Goal: Task Accomplishment & Management: Complete application form

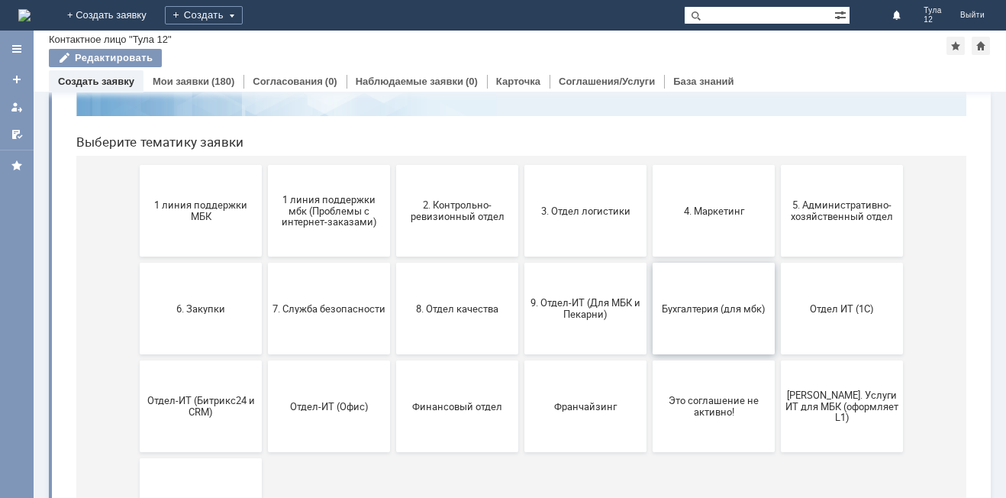
scroll to position [153, 0]
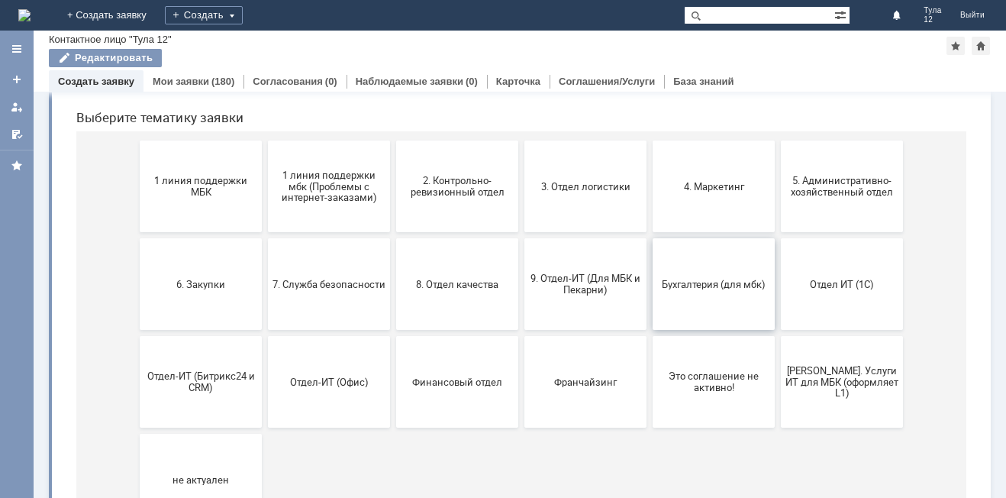
click at [701, 304] on button "Бухгалтерия (для мбк)" at bounding box center [713, 284] width 122 height 92
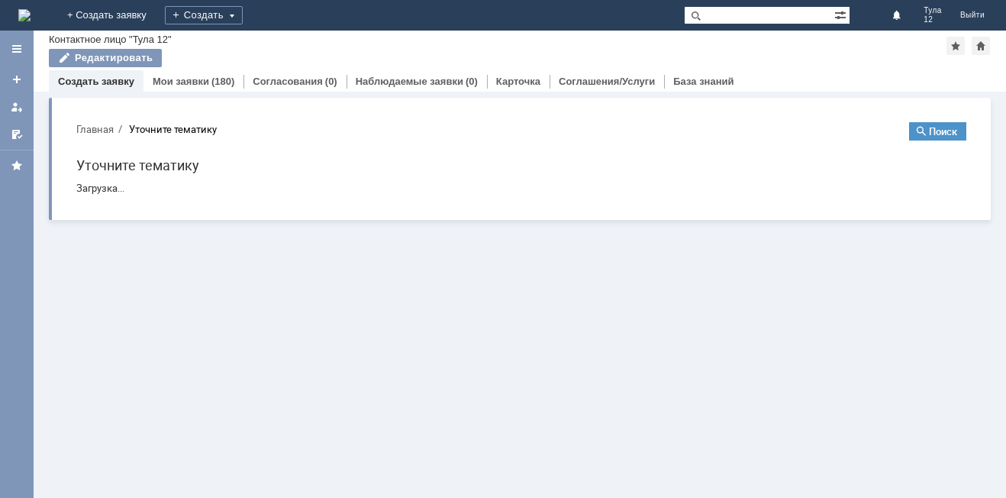
scroll to position [0, 0]
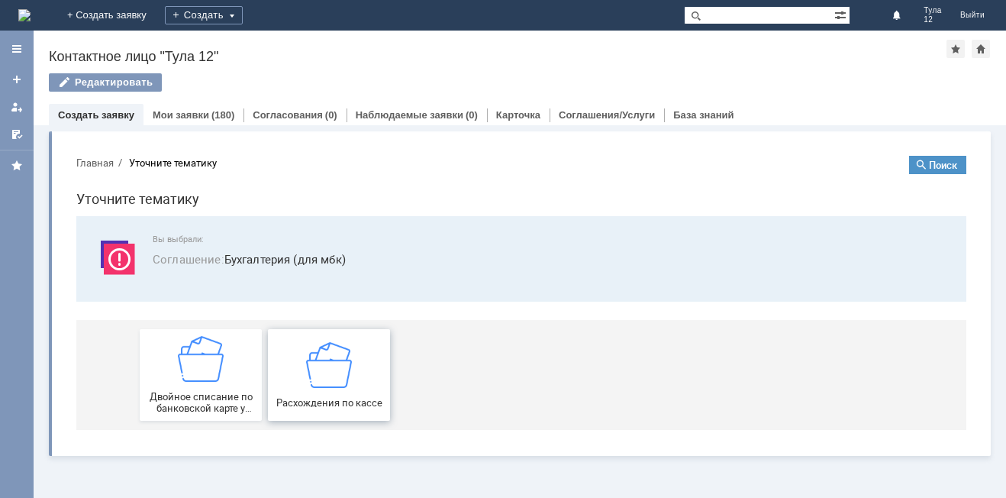
click at [363, 356] on div "Расхождения по кассе" at bounding box center [328, 374] width 113 height 66
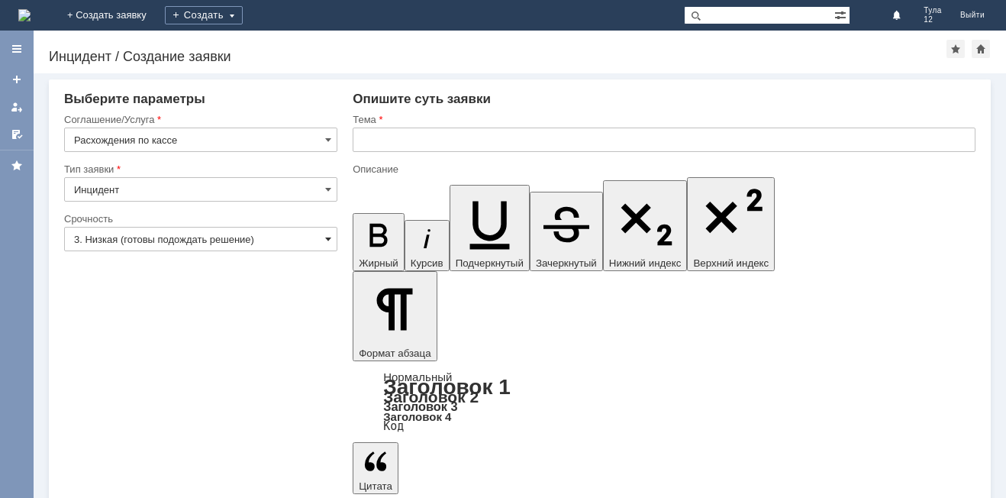
click at [326, 243] on span at bounding box center [328, 239] width 6 height 12
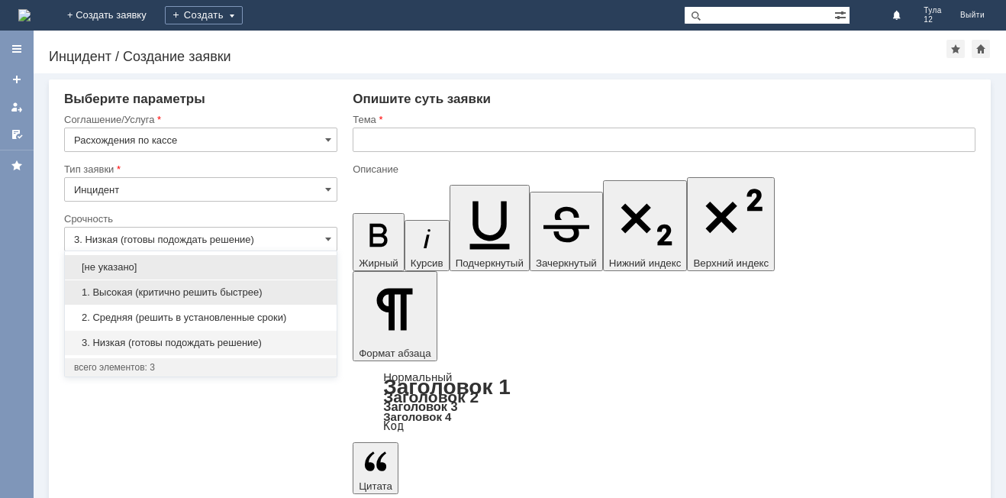
click at [253, 295] on span "1. Высокая (критично решить быстрее)" at bounding box center [200, 292] width 253 height 12
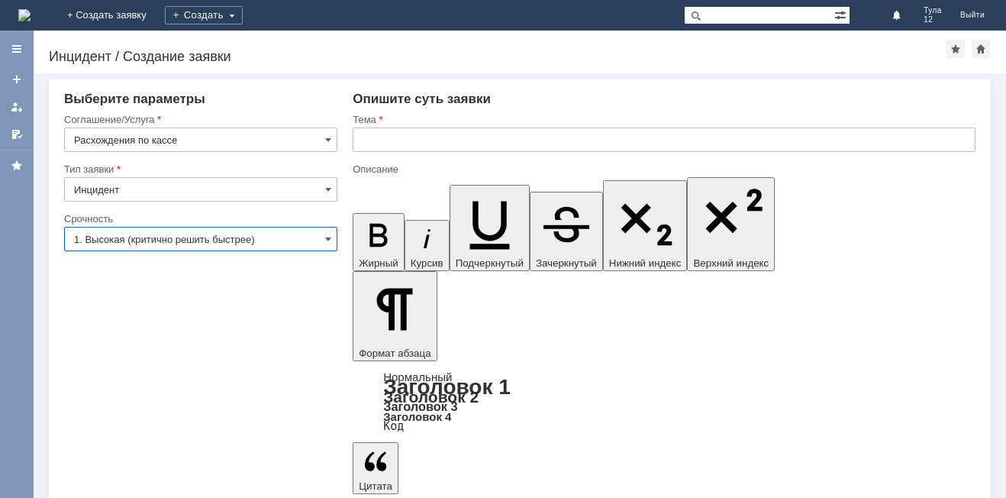
type input "1. Высокая (критично решить быстрее)"
click at [328, 189] on span at bounding box center [328, 189] width 6 height 12
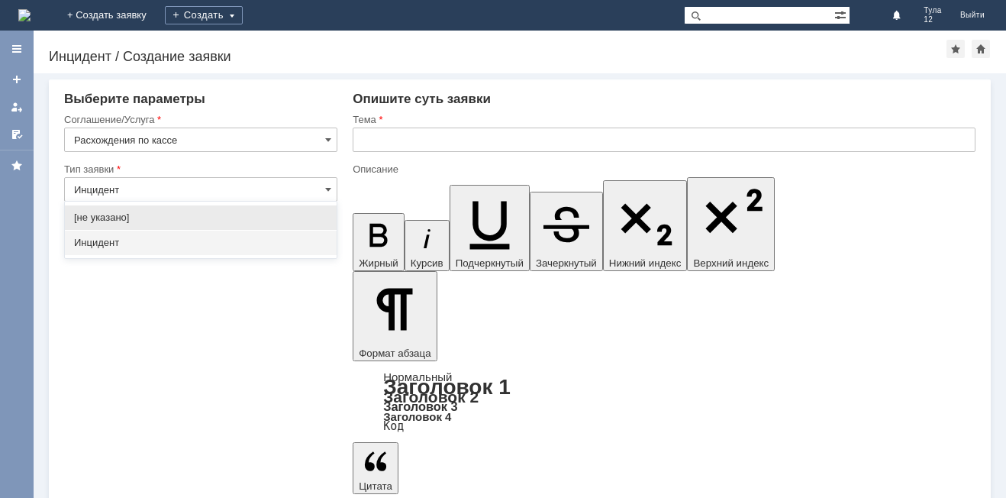
click at [191, 248] on span "Инцидент" at bounding box center [200, 243] width 253 height 12
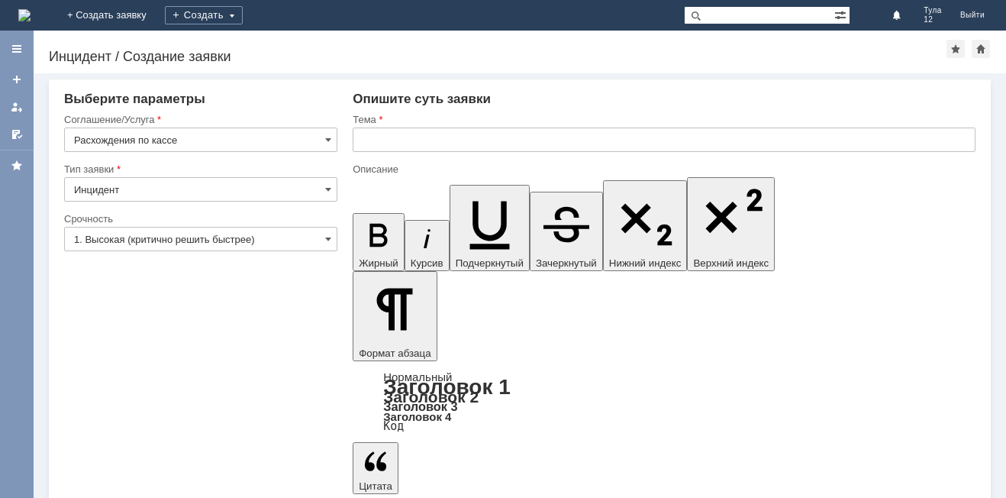
type input "Инцидент"
click at [330, 138] on span at bounding box center [328, 140] width 6 height 12
click at [211, 440] on div "Внимание! Выберите параметры Соглашение/Услуга Расхождения по кассе Тип заявки …" at bounding box center [520, 285] width 972 height 424
type input "Расхождения по кассе"
click at [413, 140] on input "text" at bounding box center [664, 139] width 623 height 24
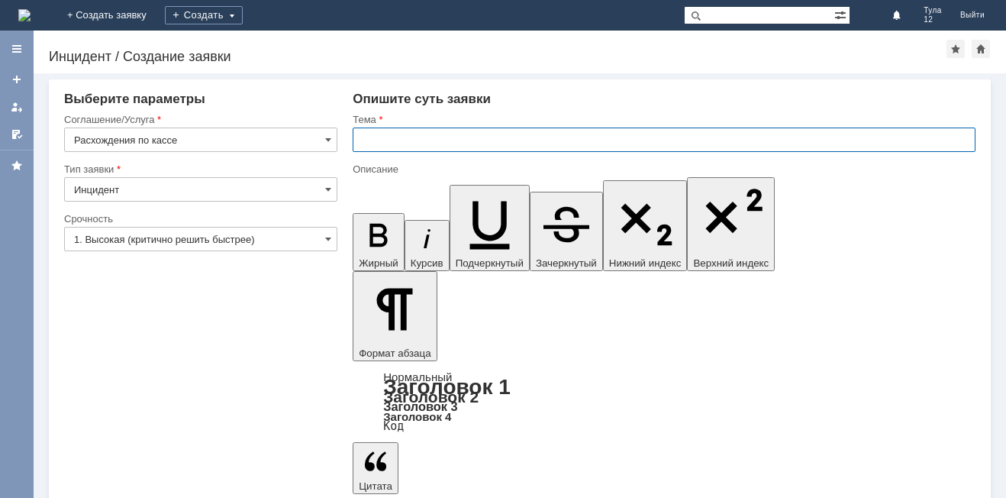
click at [409, 140] on input "text" at bounding box center [664, 139] width 623 height 24
click at [445, 140] on input "Расхождения по икассе" at bounding box center [664, 139] width 623 height 24
type input "Расхождения по кассе"
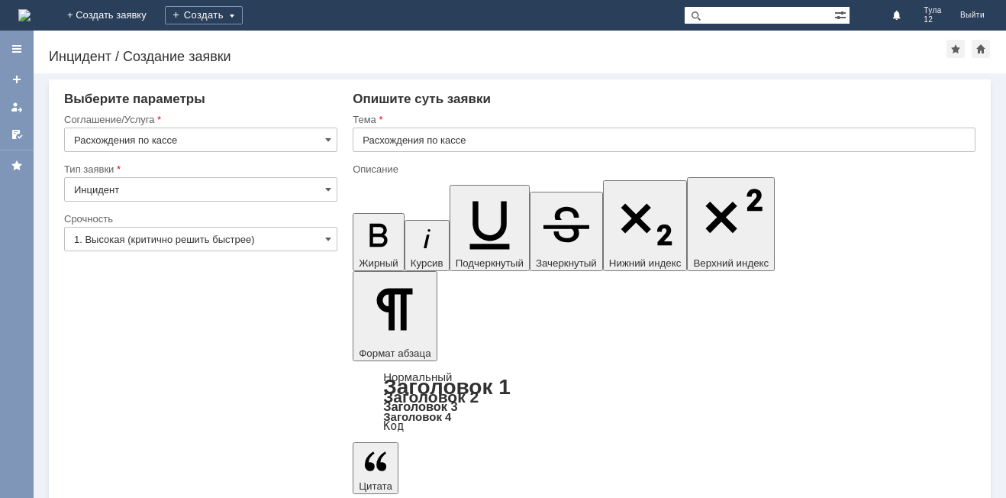
drag, startPoint x: 782, startPoint y: 4070, endPoint x: 773, endPoint y: 4085, distance: 17.8
drag, startPoint x: 772, startPoint y: 4069, endPoint x: 779, endPoint y: 4078, distance: 11.4
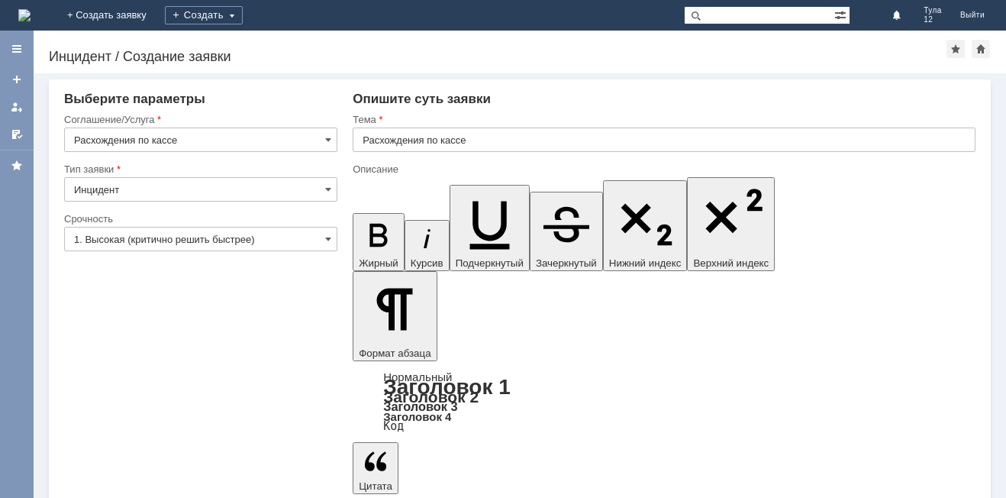
drag, startPoint x: 511, startPoint y: 4086, endPoint x: 558, endPoint y: 4131, distance: 64.8
drag, startPoint x: 548, startPoint y: 4084, endPoint x: 576, endPoint y: 4086, distance: 28.3
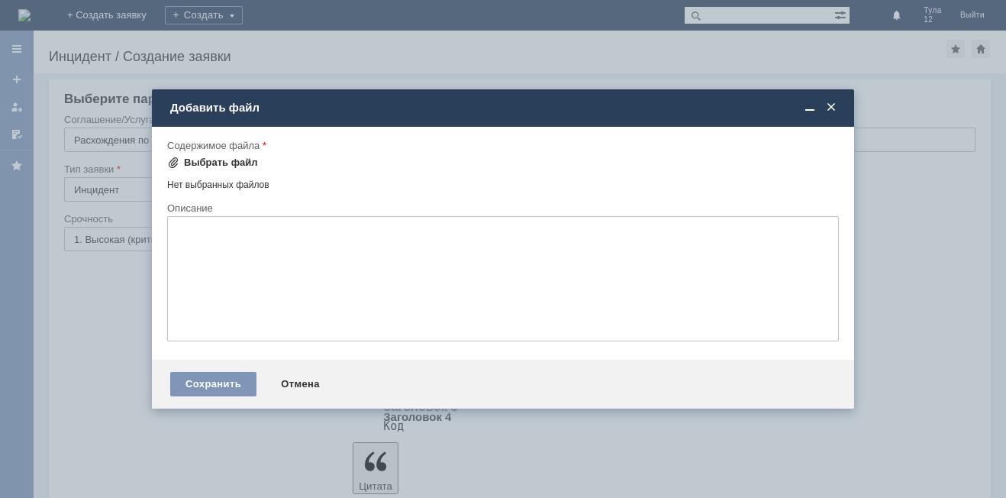
click at [237, 159] on div "Выбрать файл" at bounding box center [221, 162] width 74 height 12
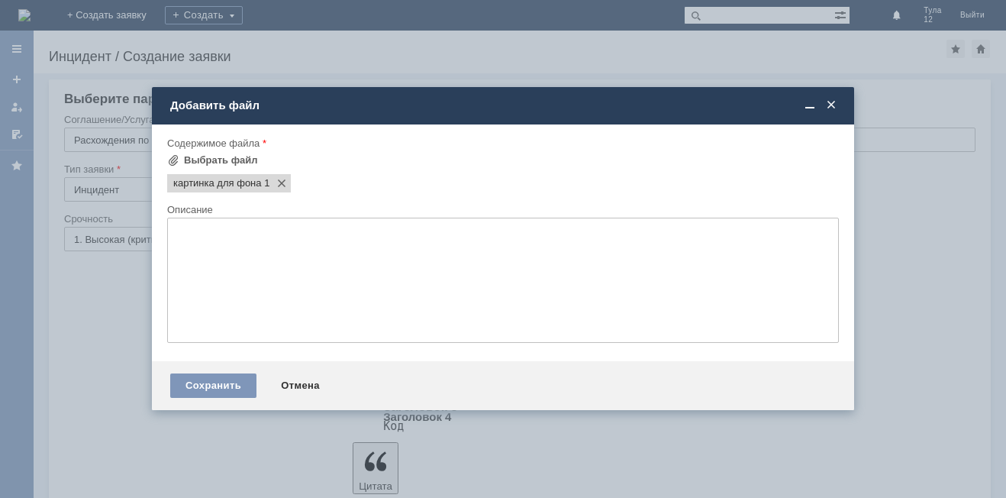
click at [833, 106] on span at bounding box center [830, 105] width 15 height 14
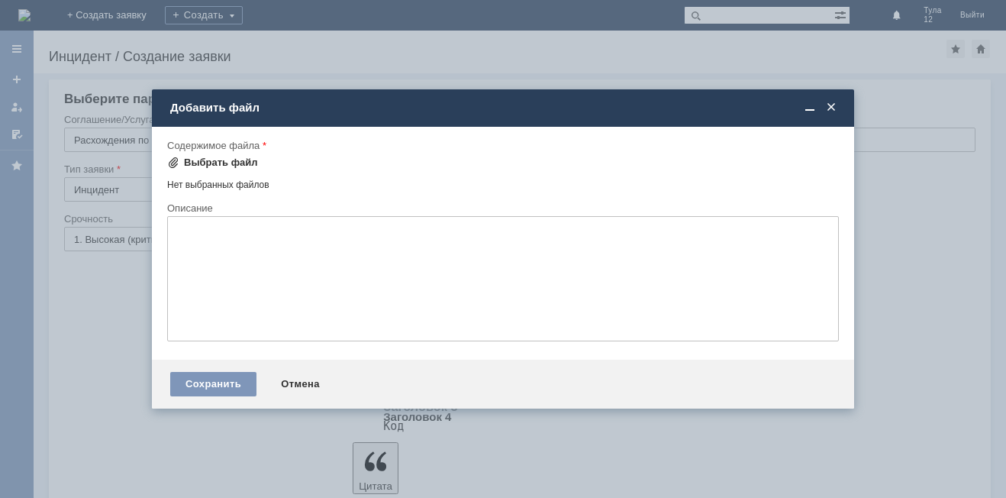
click at [220, 162] on div "Выбрать файл" at bounding box center [221, 162] width 74 height 12
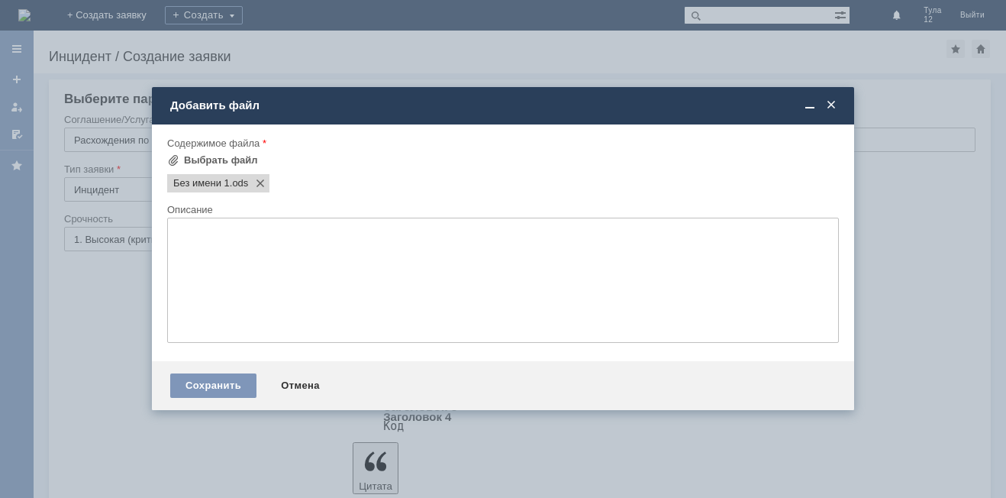
click at [830, 104] on span at bounding box center [830, 105] width 15 height 14
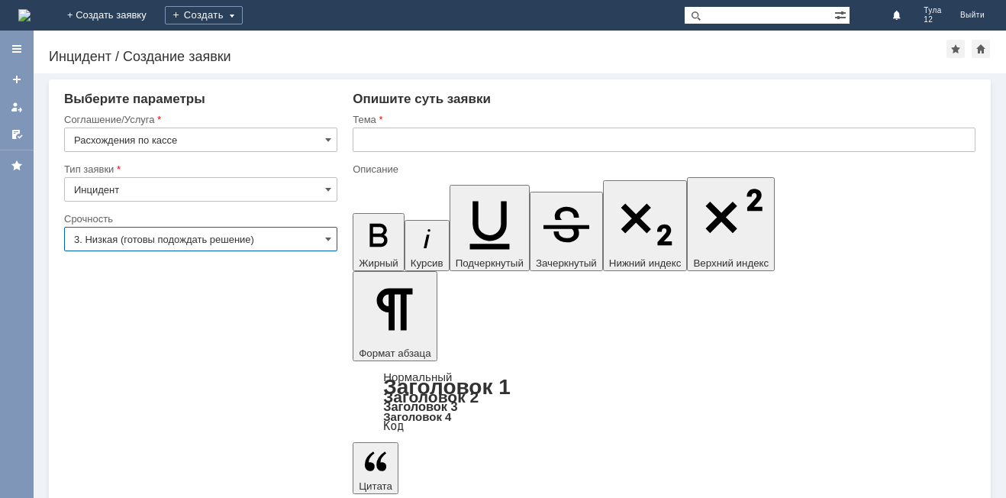
click at [324, 240] on input "3. Низкая (готовы подождать решение)" at bounding box center [200, 239] width 273 height 24
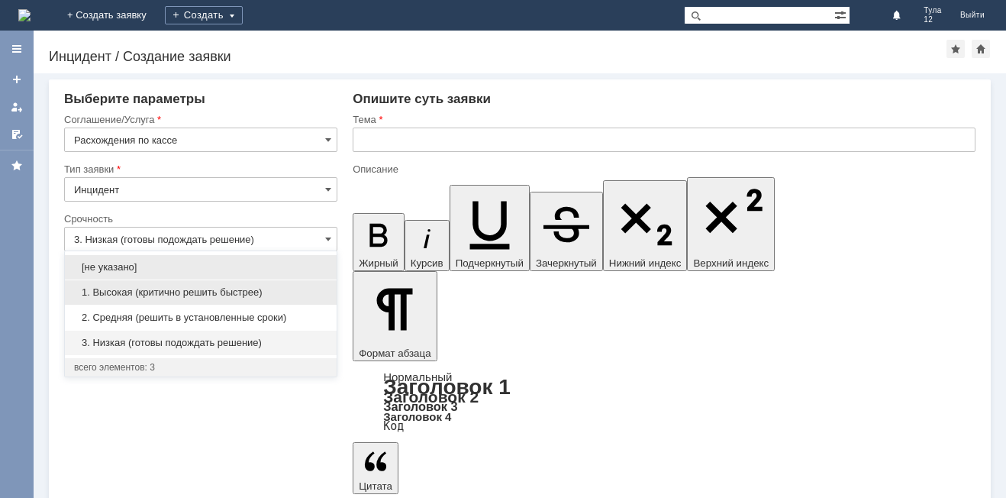
click at [120, 292] on span "1. Высокая (критично решить быстрее)" at bounding box center [200, 292] width 253 height 12
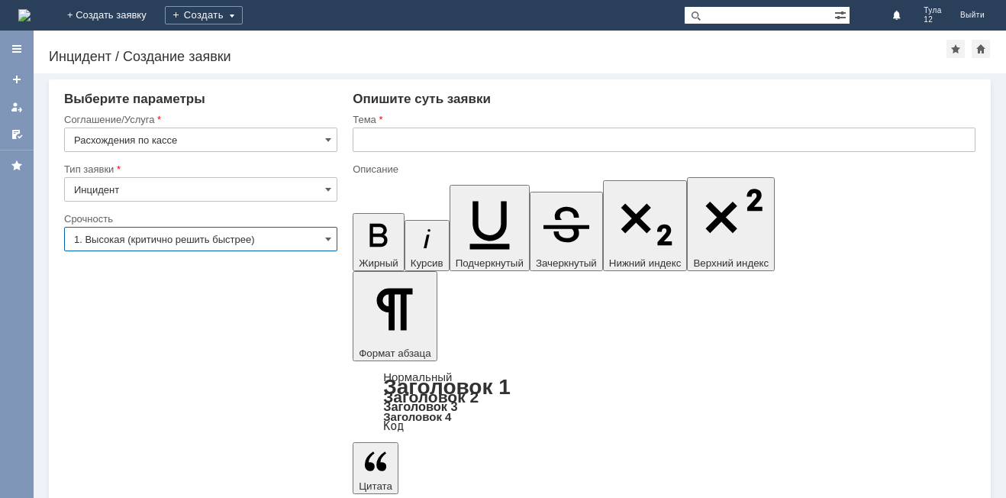
type input "1. Высокая (критично решить быстрее)"
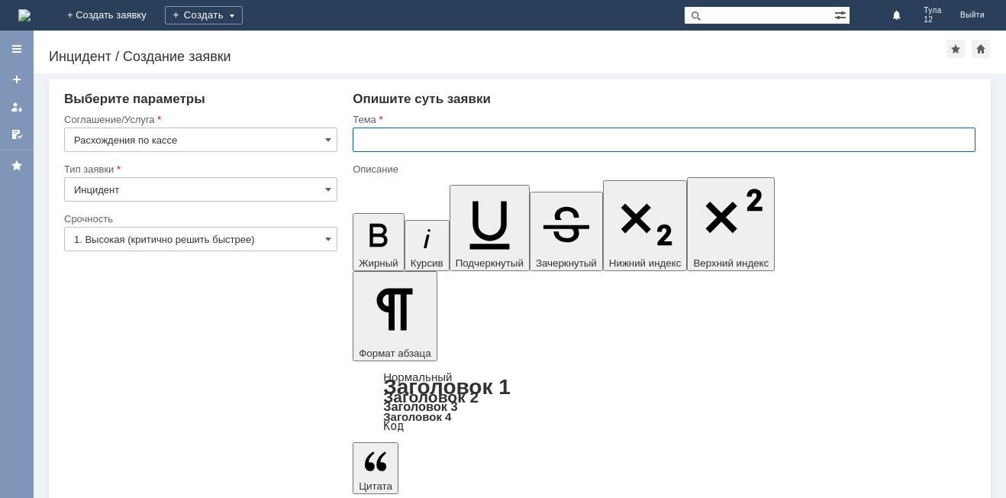
click at [387, 137] on input "text" at bounding box center [664, 139] width 623 height 24
type input "р"
type input "Расхождения по кассе."
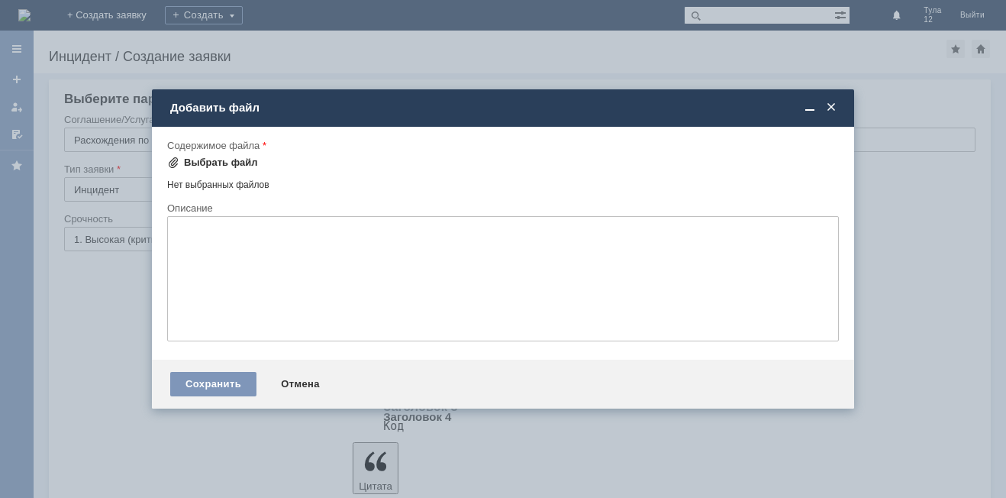
click at [195, 163] on div "Выбрать файл" at bounding box center [221, 162] width 74 height 12
click at [833, 108] on span at bounding box center [830, 108] width 15 height 14
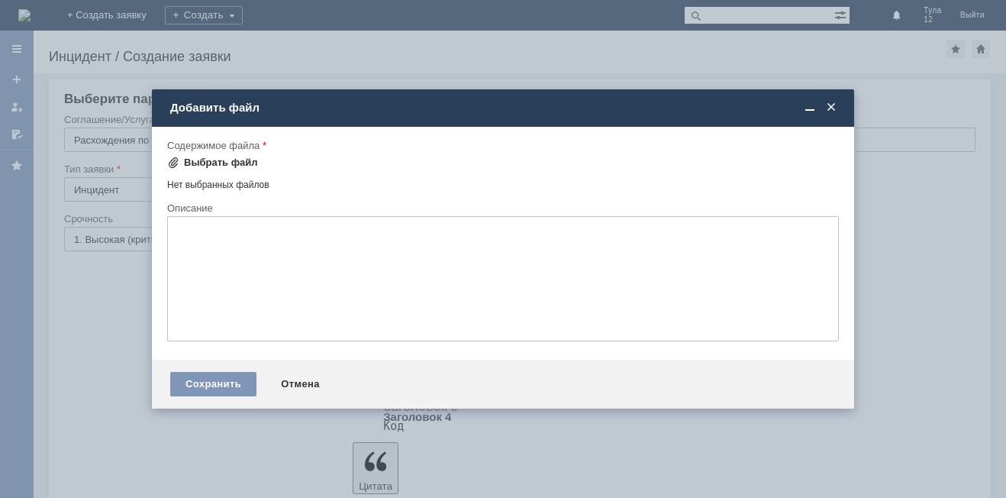
click at [211, 162] on div "Выбрать файл" at bounding box center [221, 162] width 74 height 12
click at [229, 165] on div "Выбрать файл" at bounding box center [221, 162] width 74 height 12
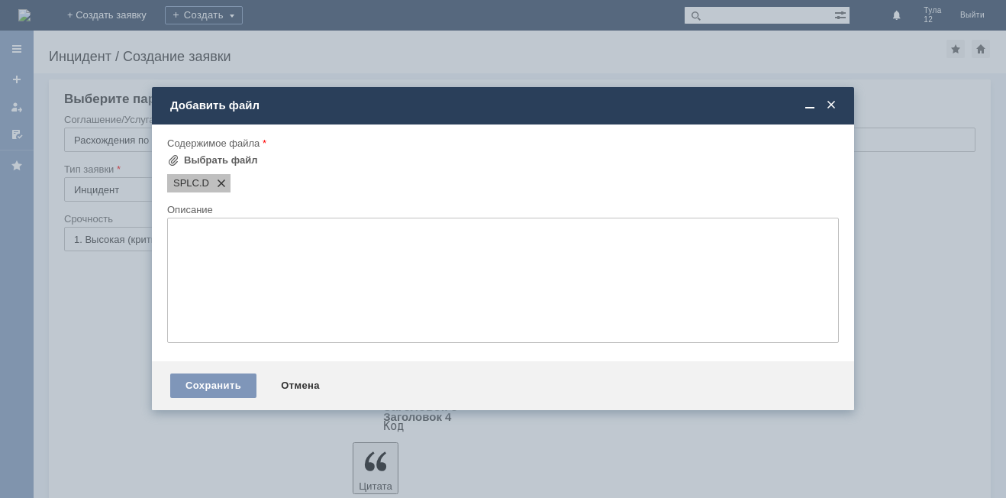
click at [209, 181] on span at bounding box center [218, 183] width 18 height 12
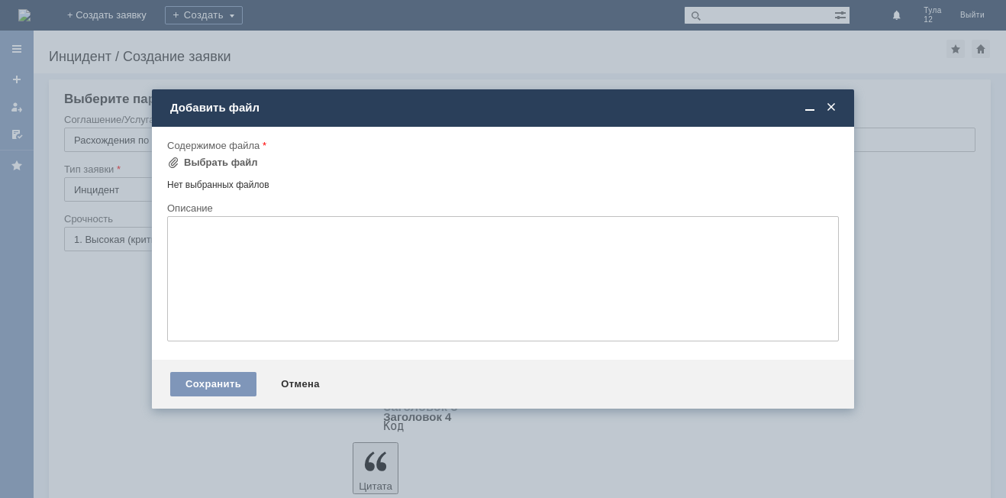
click at [207, 181] on div "Нет выбранных файлов" at bounding box center [503, 182] width 672 height 18
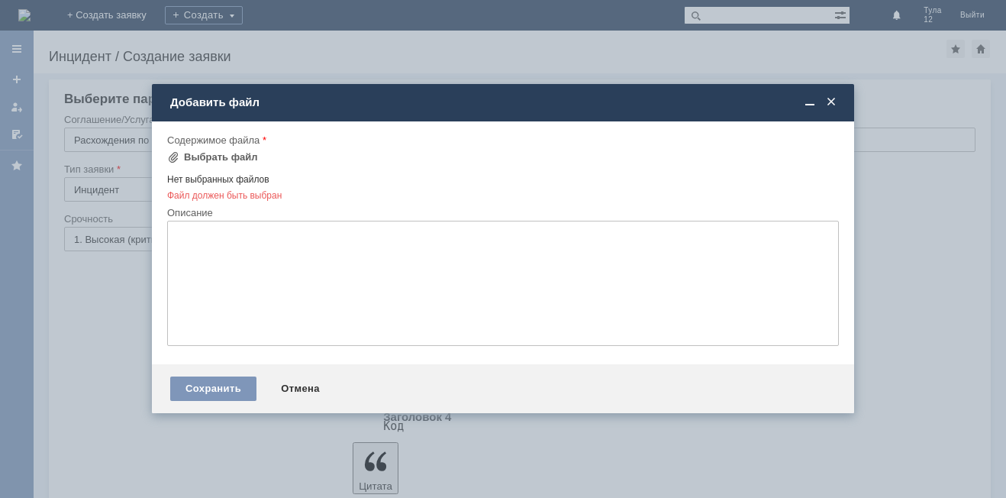
click at [383, 272] on textarea at bounding box center [503, 283] width 672 height 125
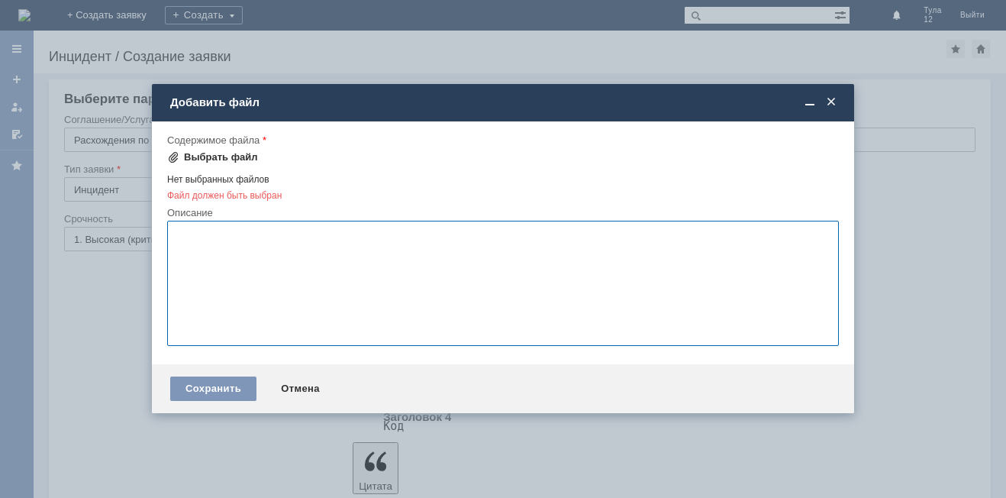
click at [213, 154] on div "Выбрать файл" at bounding box center [221, 157] width 74 height 12
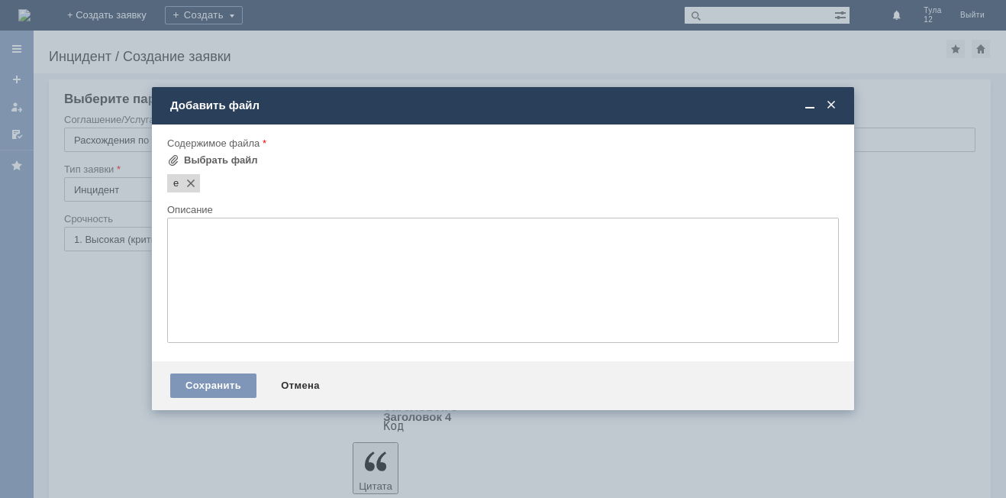
click at [834, 98] on span at bounding box center [830, 105] width 15 height 14
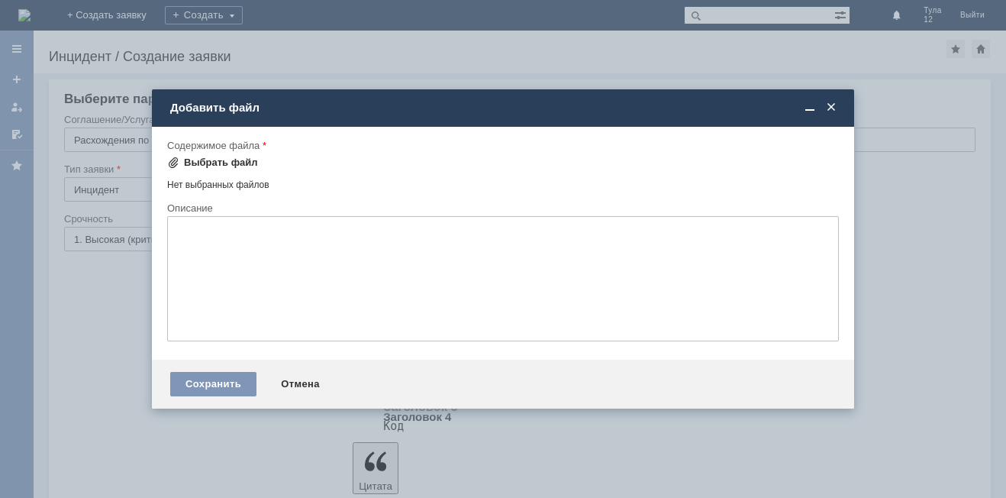
click at [209, 156] on div "Выбрать файл" at bounding box center [221, 162] width 74 height 12
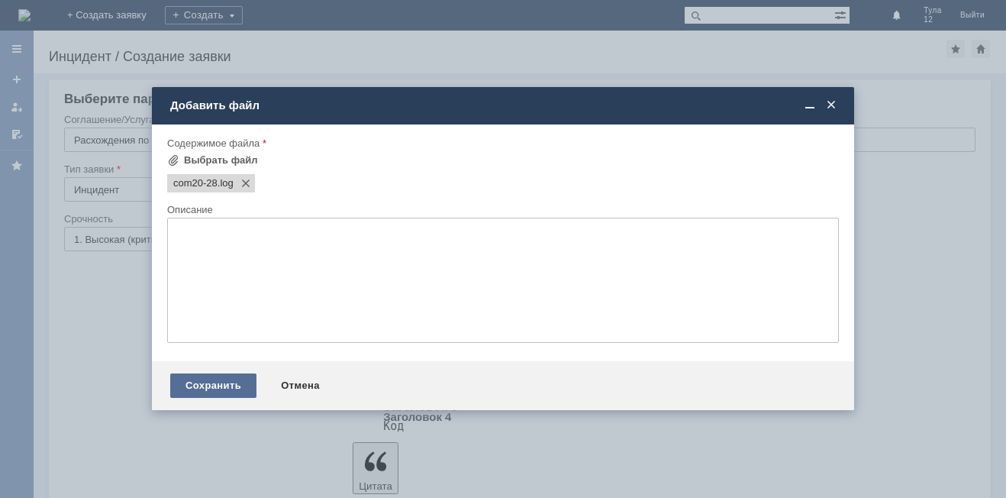
click at [227, 388] on div "Сохранить" at bounding box center [213, 385] width 86 height 24
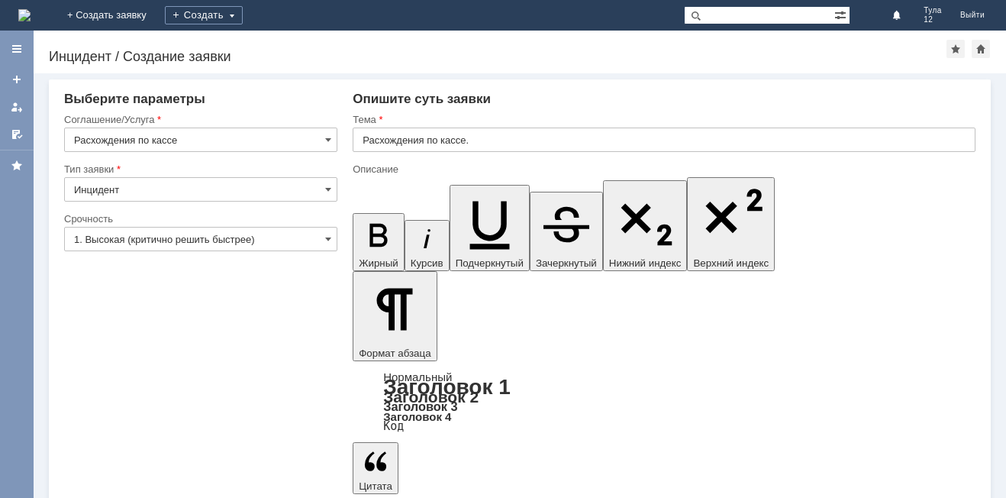
click at [752, 70] on div "Назад | Инцидент / Создание заявки Инцидент / Создание заявки" at bounding box center [520, 52] width 972 height 43
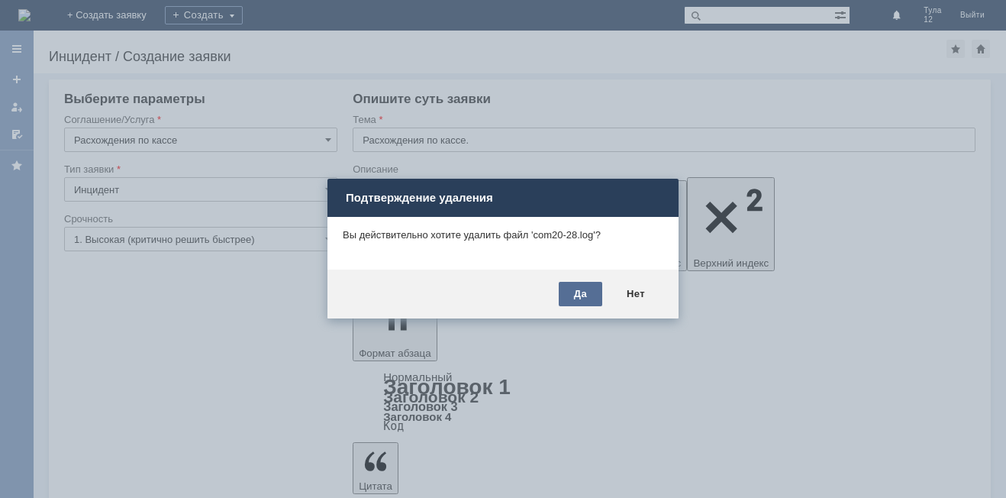
click at [580, 285] on div "Да" at bounding box center [580, 294] width 43 height 24
